Goal: Task Accomplishment & Management: Manage account settings

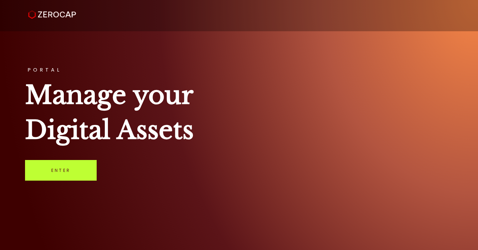
click at [49, 173] on link "Enter" at bounding box center [61, 170] width 72 height 21
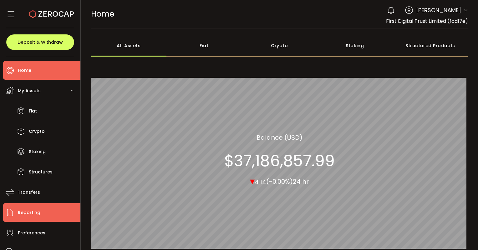
click at [40, 213] on li "Reporting" at bounding box center [41, 212] width 77 height 19
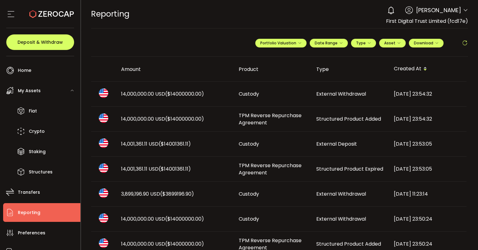
click at [453, 10] on span "Vincent Chok" at bounding box center [438, 10] width 45 height 8
click at [464, 12] on icon at bounding box center [465, 10] width 5 height 5
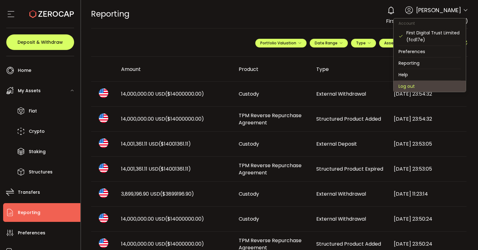
click at [416, 89] on li "Log out" at bounding box center [429, 86] width 72 height 11
